Goal: Information Seeking & Learning: Learn about a topic

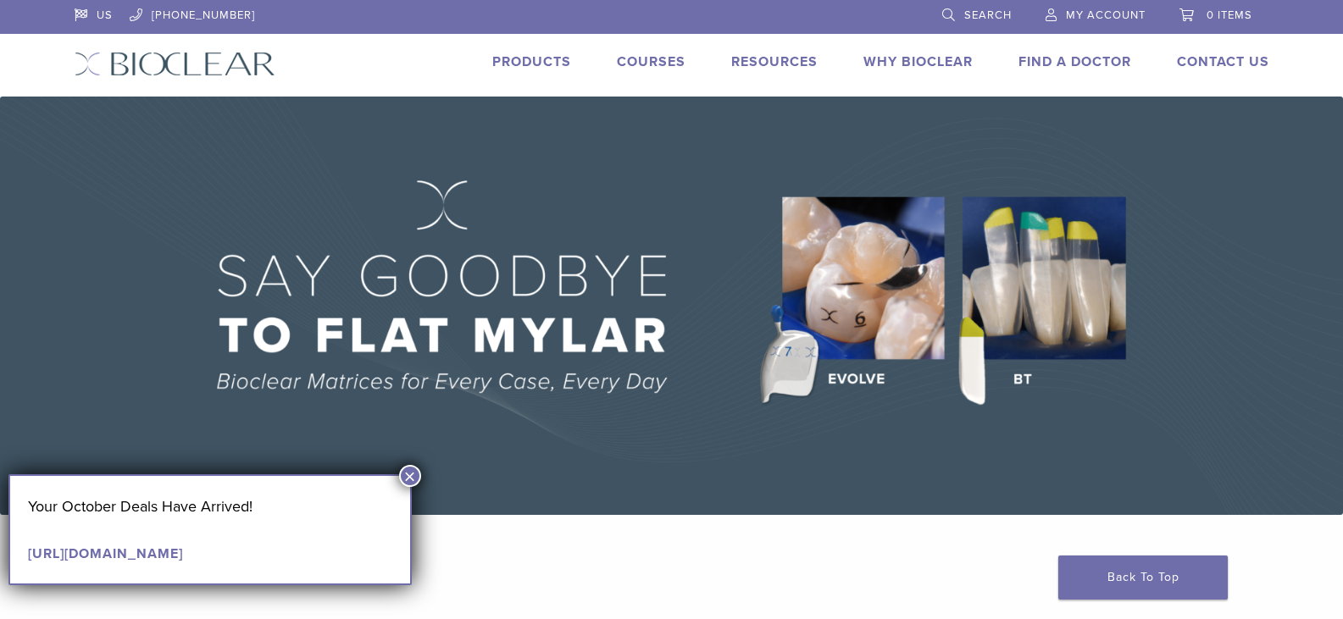
click at [412, 472] on button "×" at bounding box center [410, 476] width 22 height 22
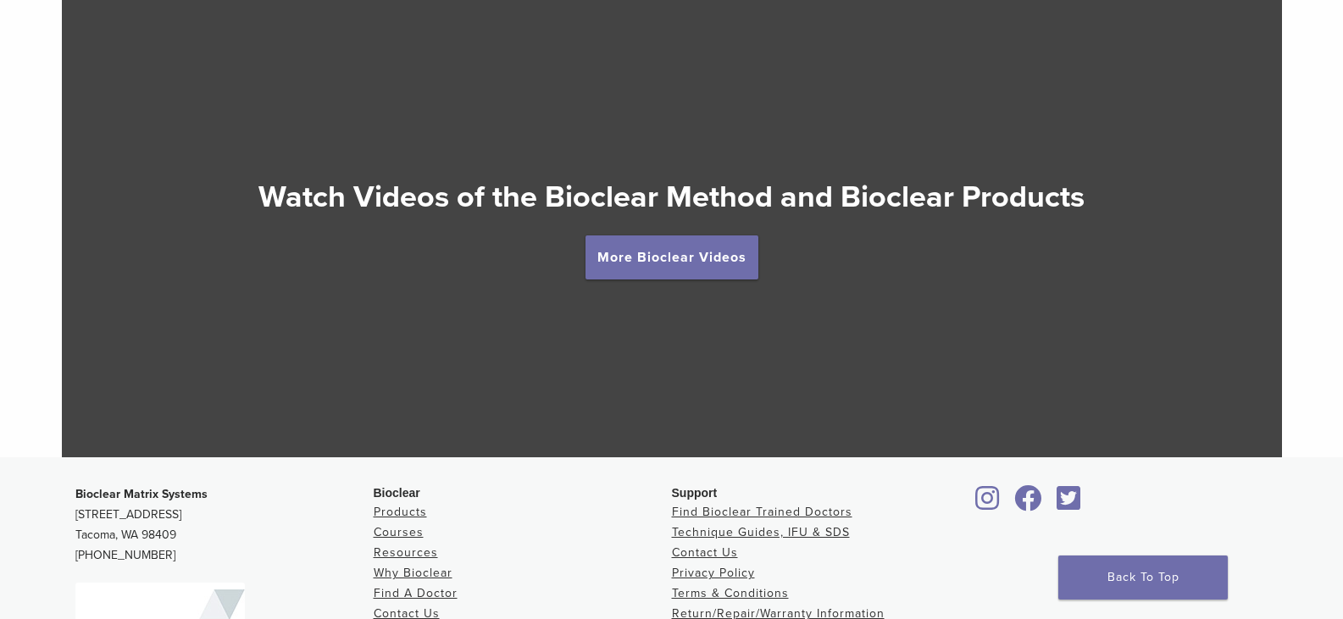
scroll to position [3013, 0]
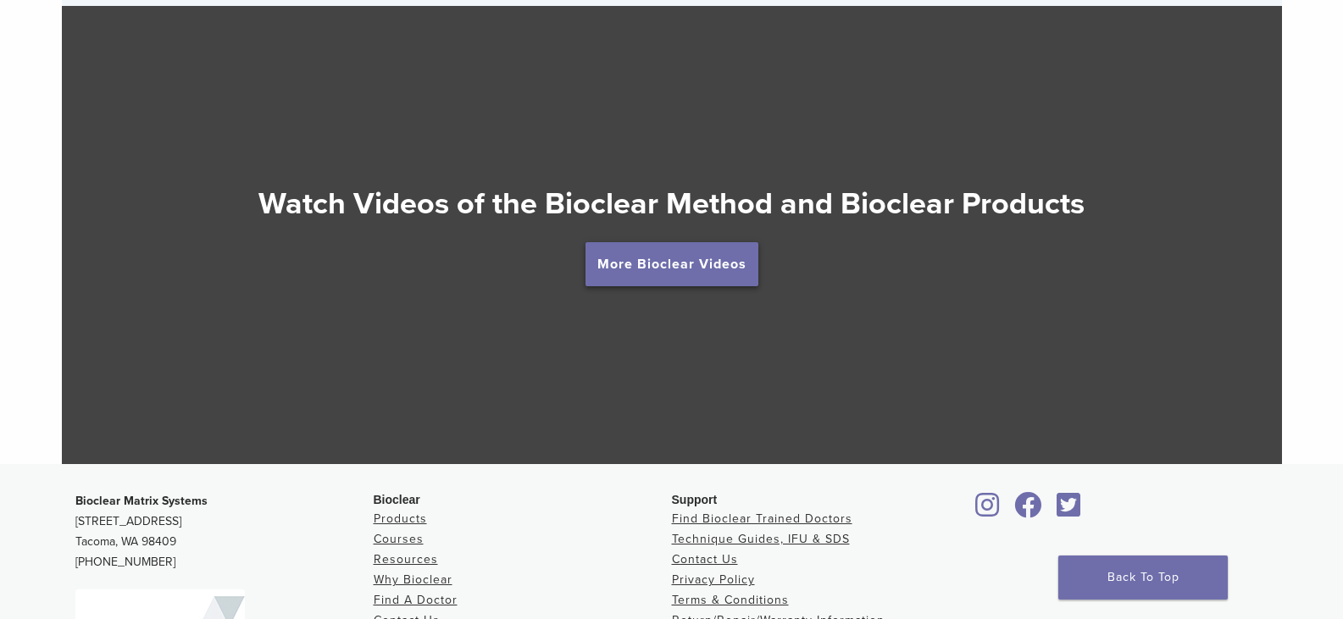
click at [696, 264] on link "More Bioclear Videos" at bounding box center [671, 264] width 173 height 44
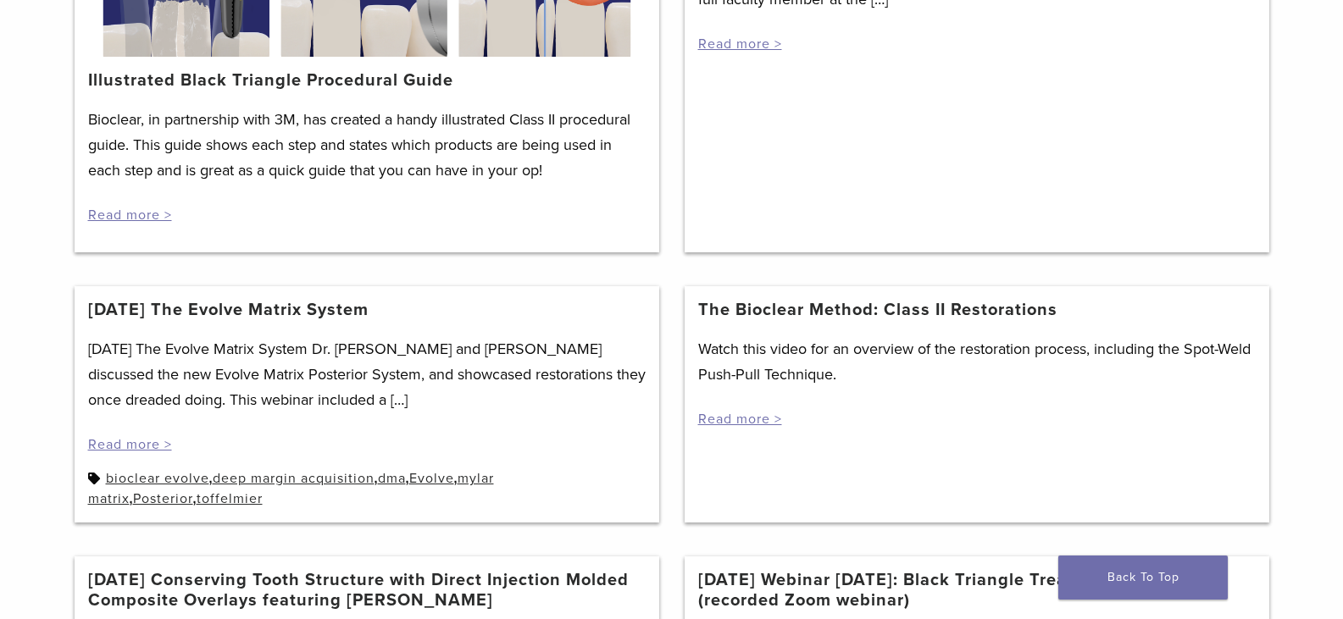
scroll to position [508, 0]
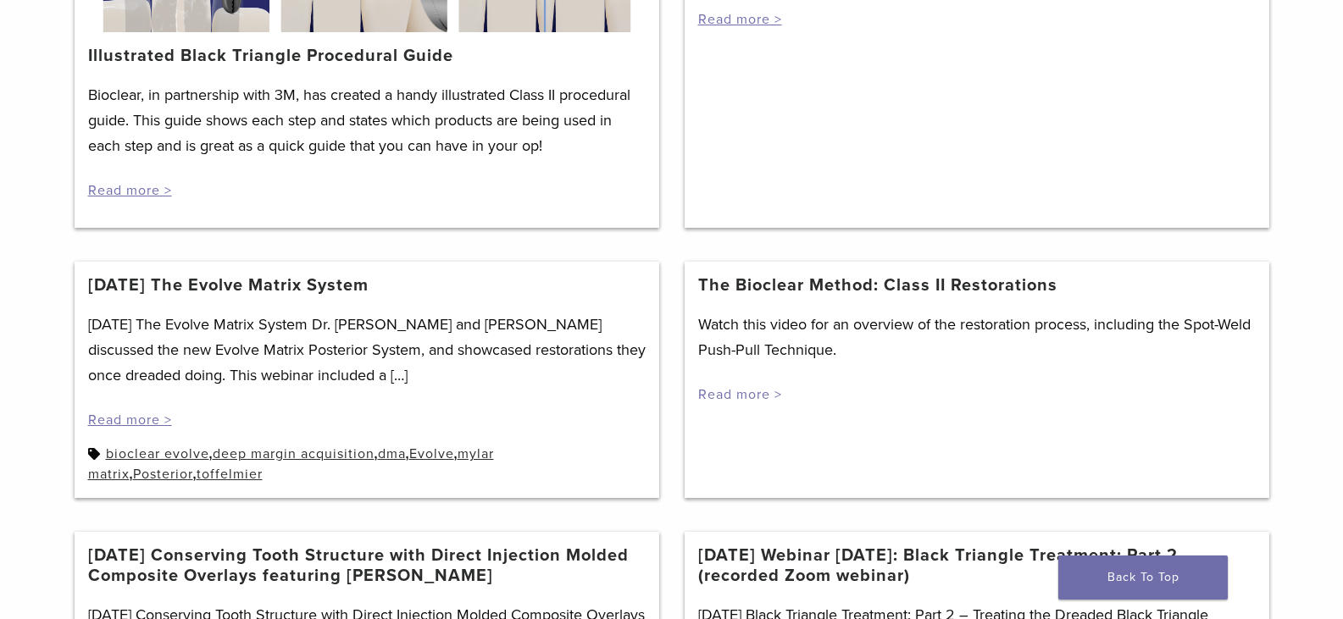
click at [752, 396] on link "Read more >" at bounding box center [740, 394] width 84 height 17
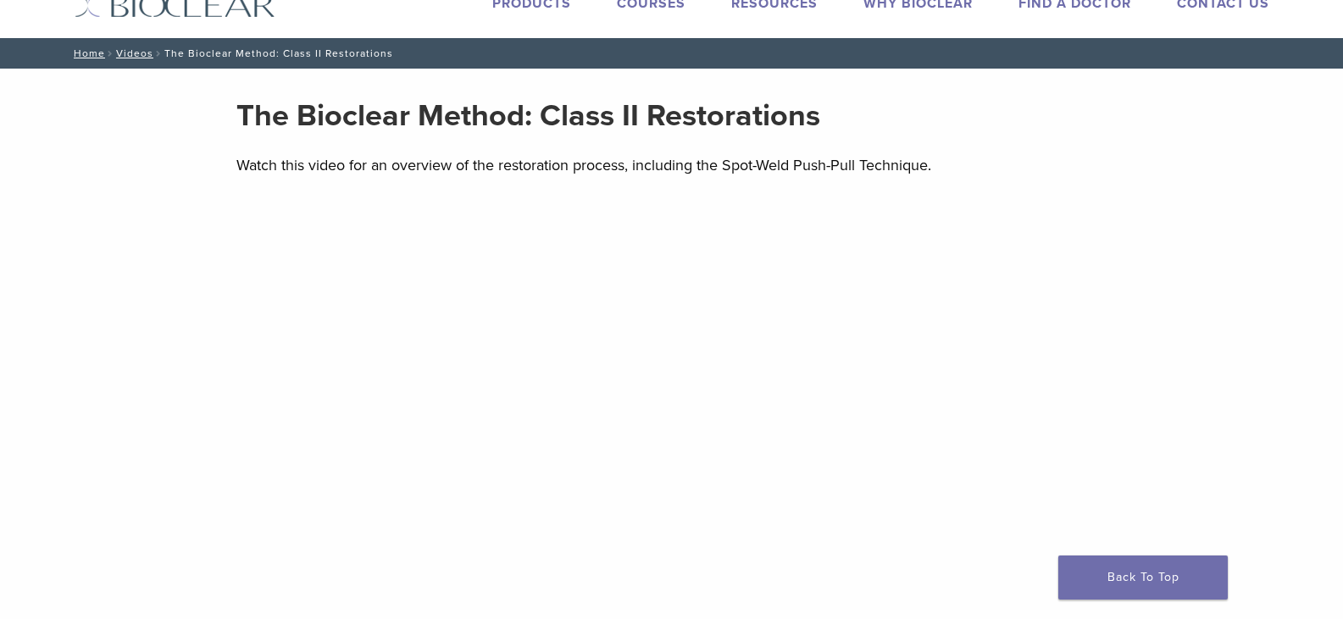
scroll to position [254, 0]
